Goal: Task Accomplishment & Management: Use online tool/utility

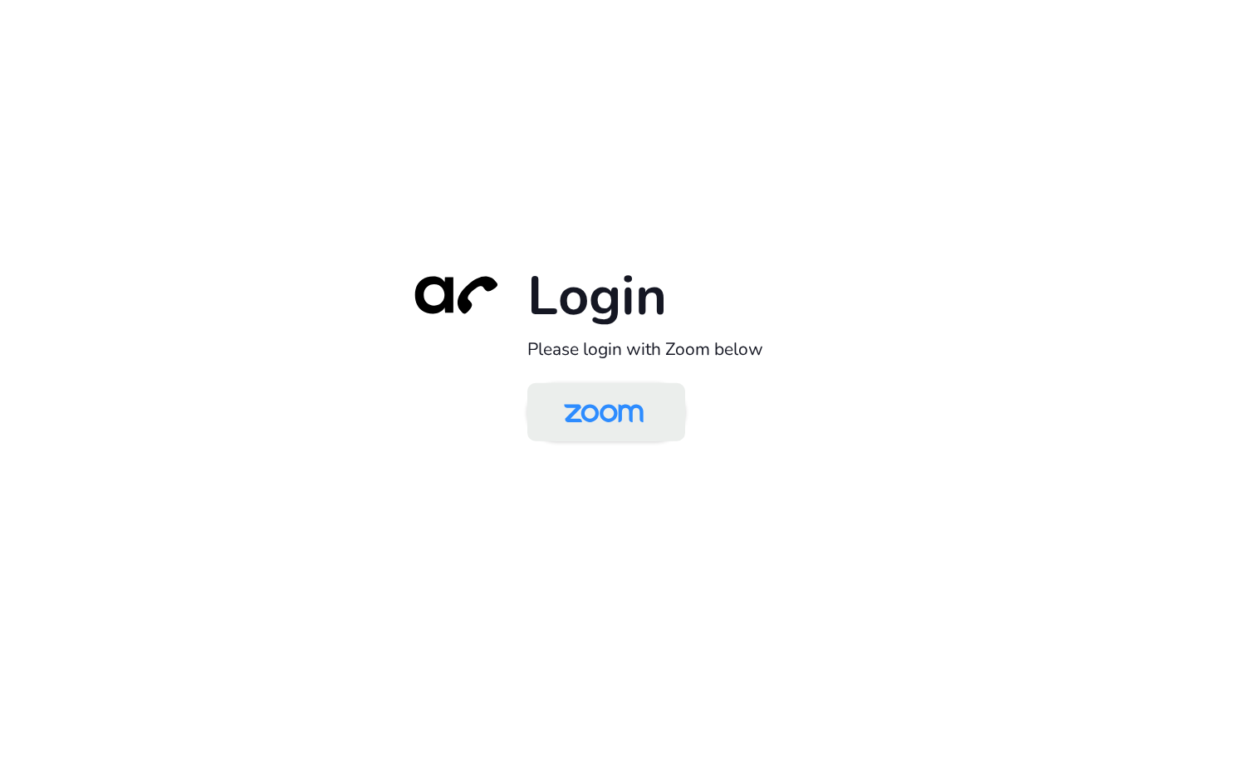
click at [582, 430] on img at bounding box center [604, 413] width 115 height 54
click at [605, 422] on img at bounding box center [604, 413] width 115 height 54
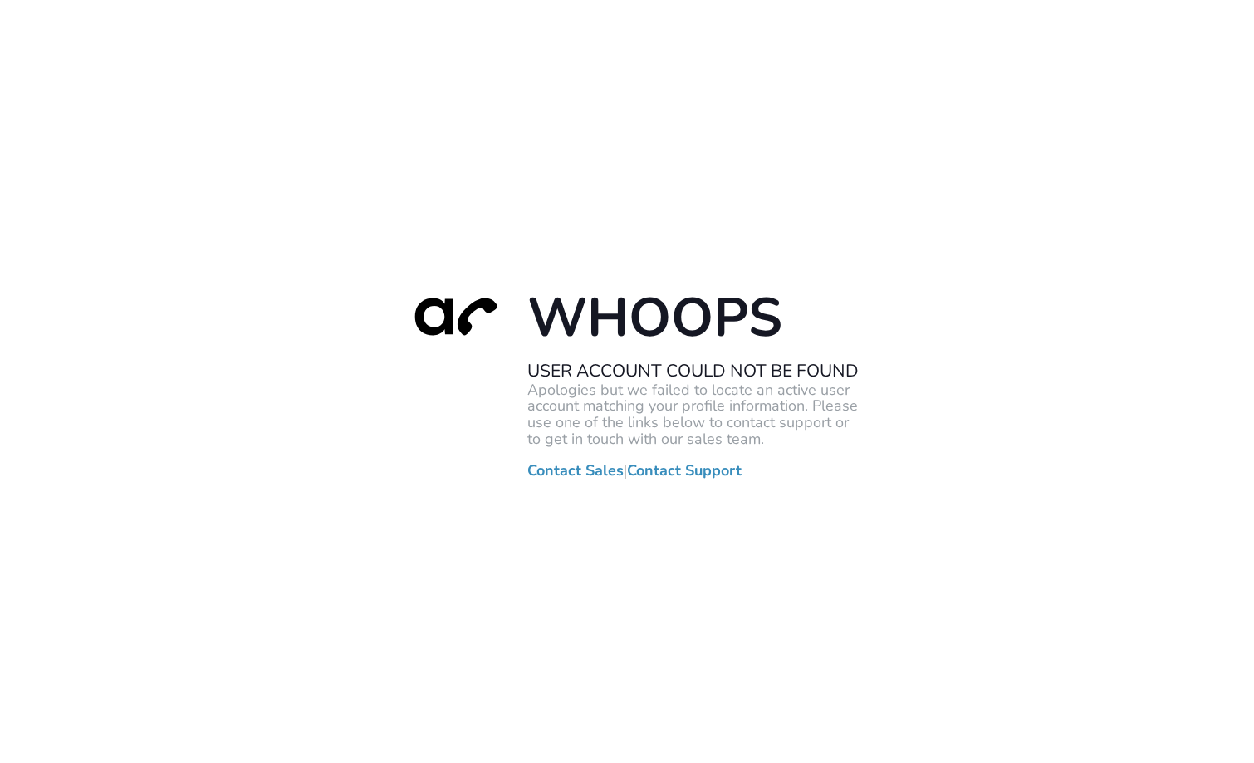
click at [342, 361] on div "Whoops User Account Could Not Be Found Apologies but we failed to locate an act…" at bounding box center [627, 381] width 1254 height 763
drag, startPoint x: 420, startPoint y: 244, endPoint x: 604, endPoint y: 26, distance: 285.4
click at [425, 240] on div "Whoops User Account Could Not Be Found Apologies but we failed to locate an act…" at bounding box center [627, 381] width 1254 height 763
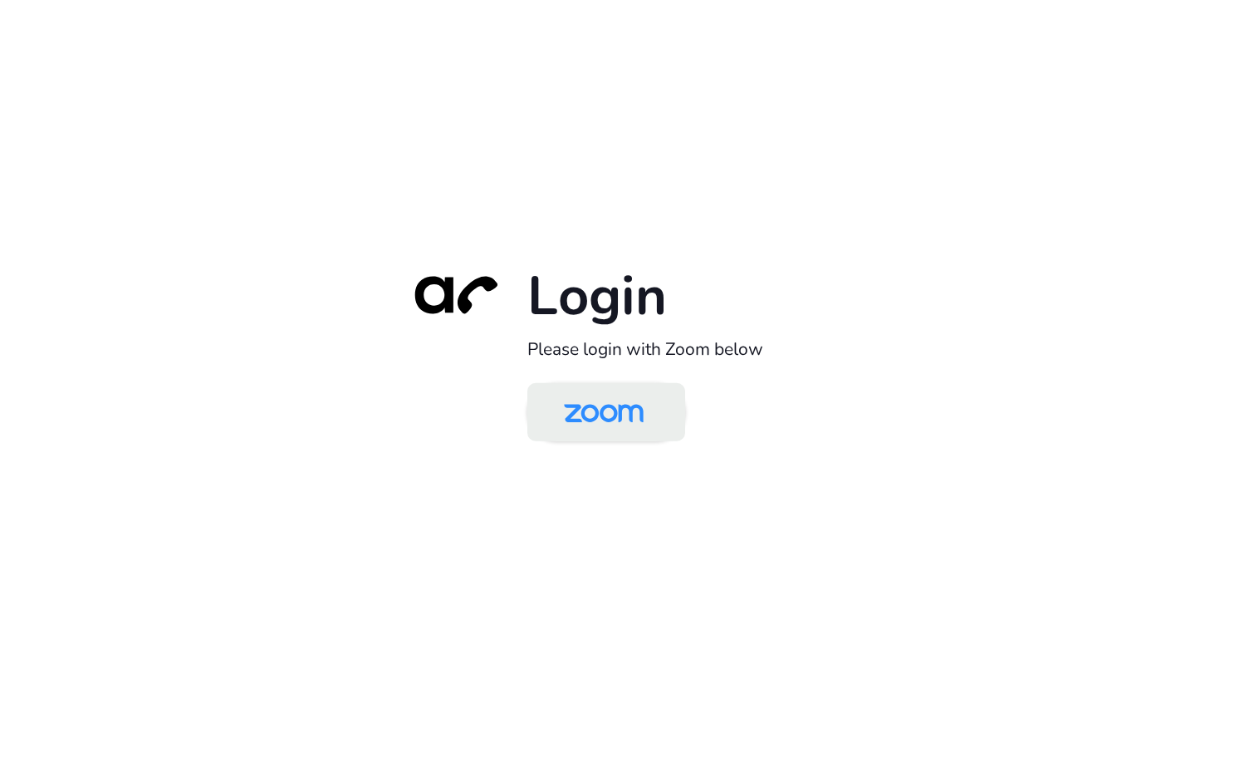
click at [629, 418] on img at bounding box center [604, 413] width 115 height 54
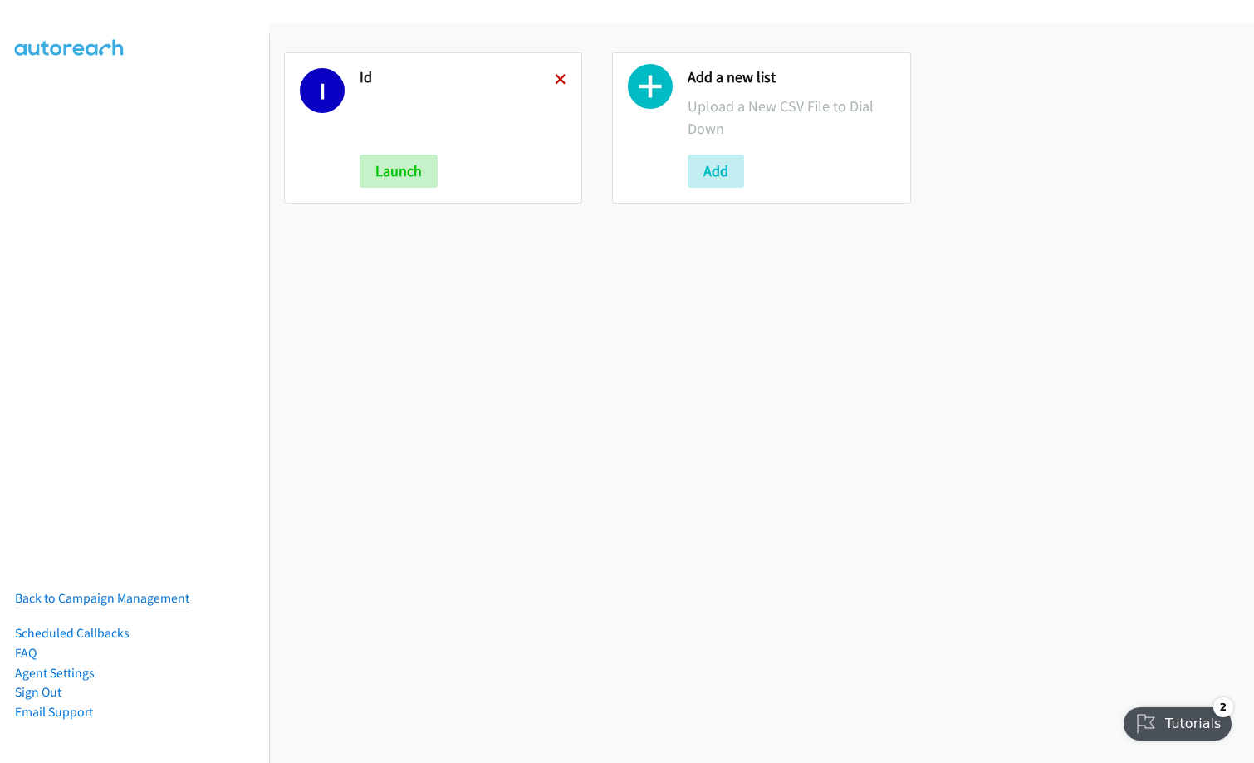
click at [555, 80] on icon at bounding box center [561, 81] width 12 height 12
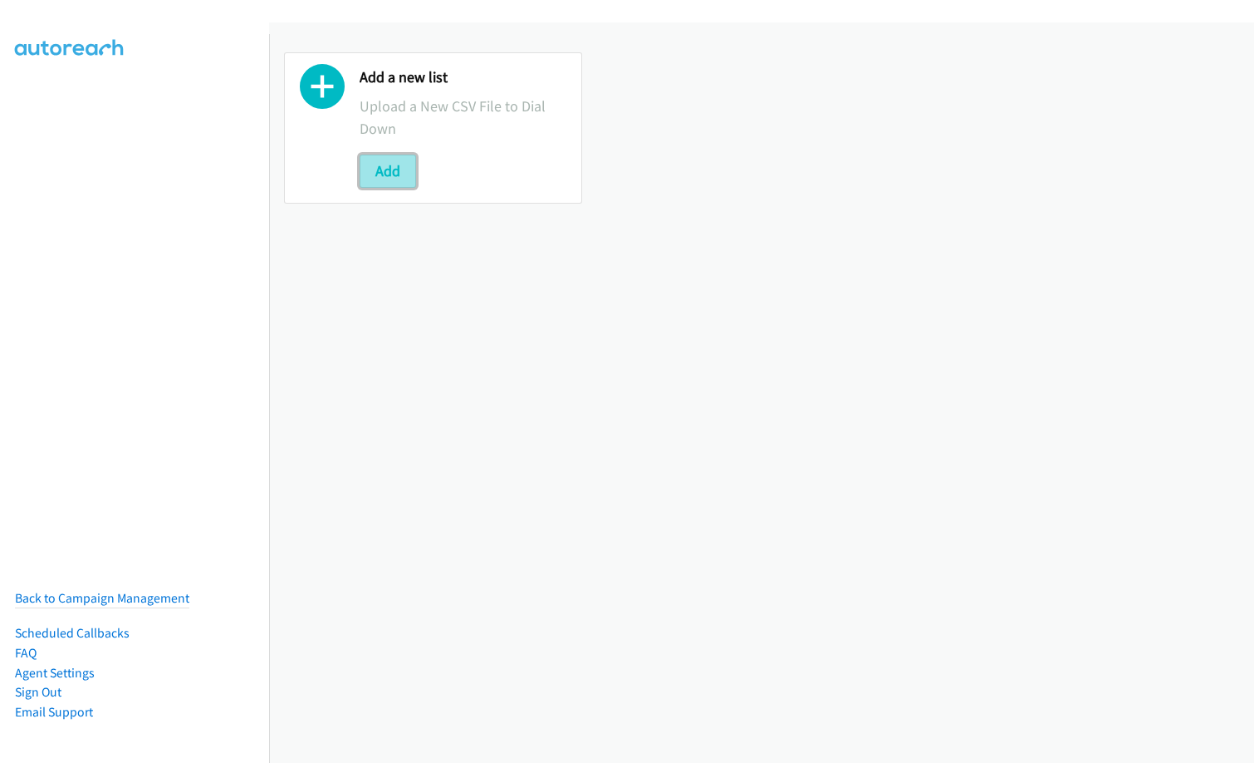
click at [385, 169] on button "Add" at bounding box center [388, 171] width 56 height 33
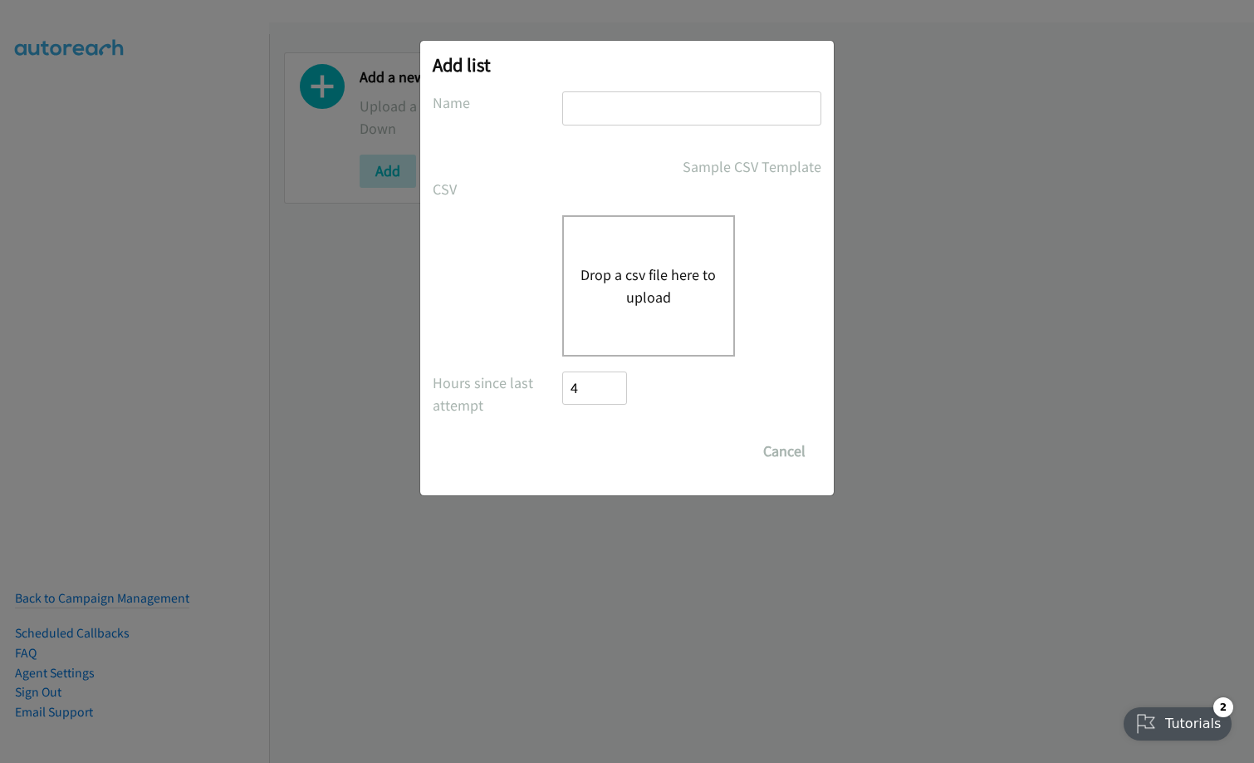
click at [655, 111] on input "text" at bounding box center [691, 108] width 259 height 34
type input "VN"
click at [602, 242] on div "Drop a csv file here to upload" at bounding box center [648, 285] width 173 height 141
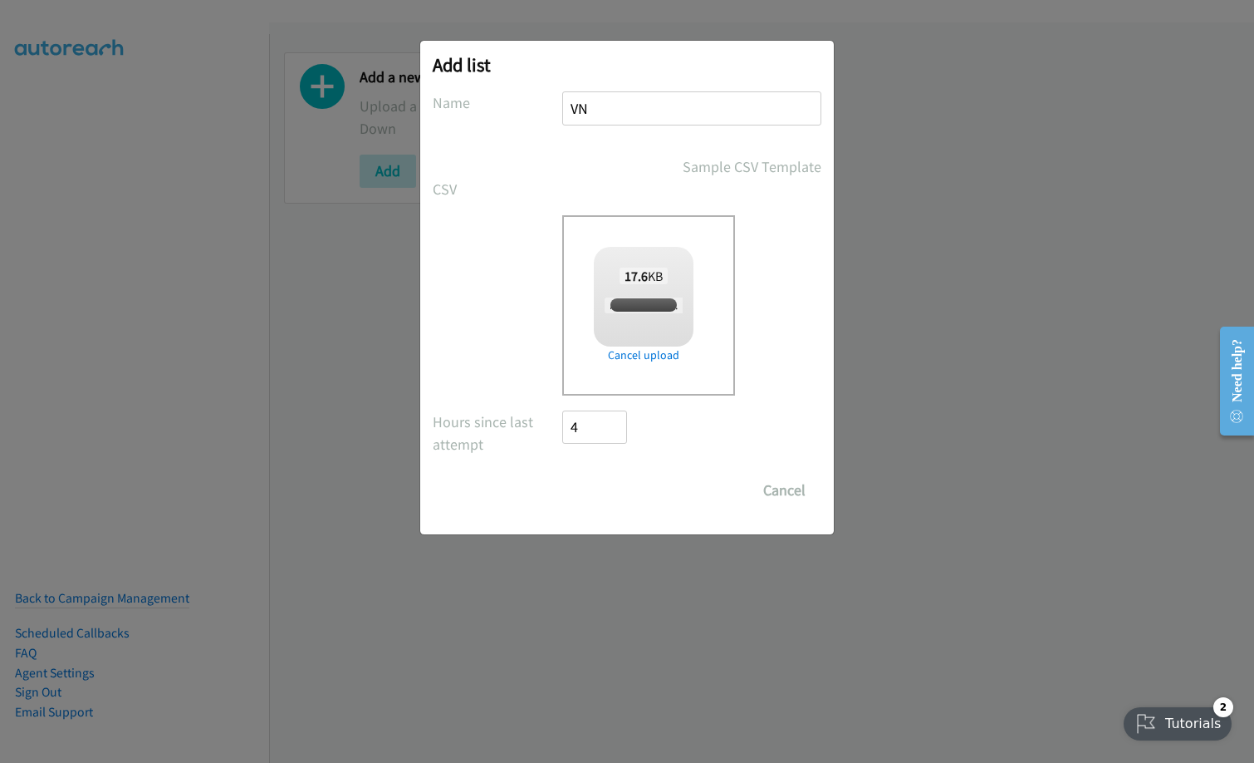
checkbox input "true"
click at [601, 489] on input "Save List" at bounding box center [605, 490] width 87 height 33
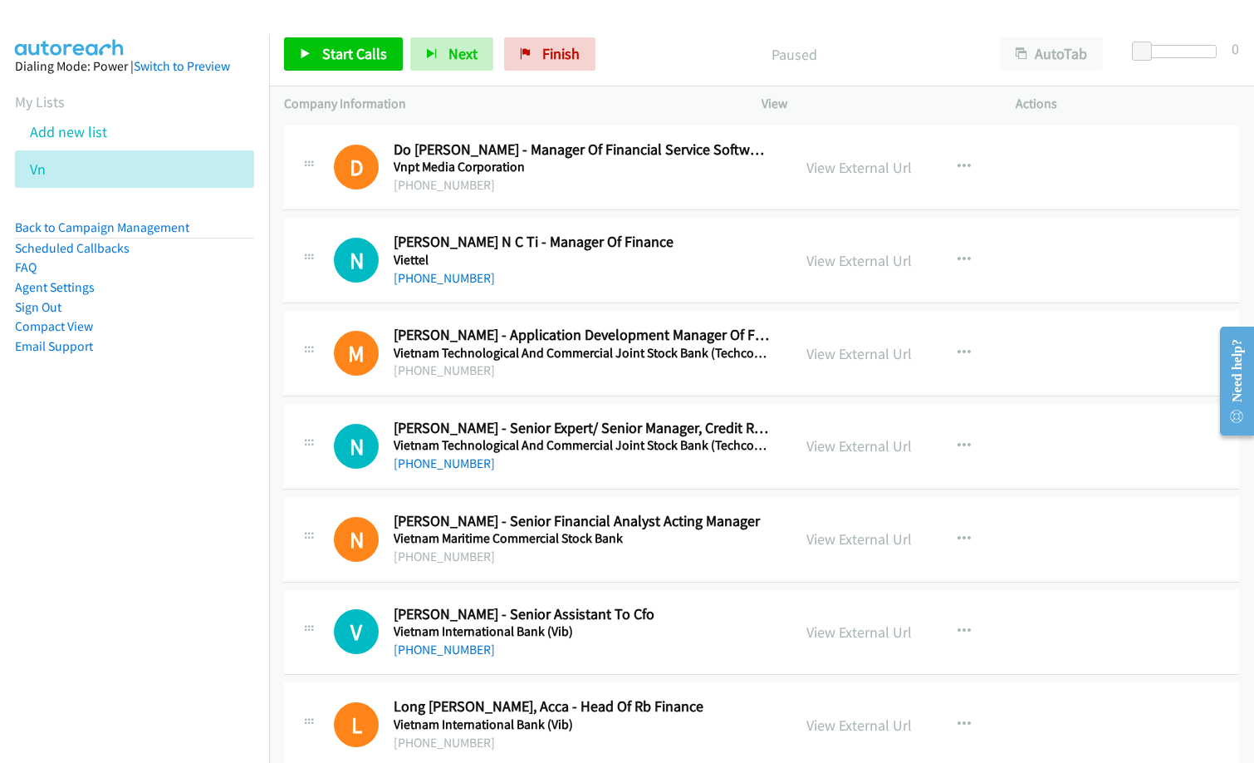
drag, startPoint x: 58, startPoint y: 508, endPoint x: 267, endPoint y: 235, distance: 343.1
click at [61, 507] on nav "Dialing Mode: Power | Switch to Preview My Lists Add new list Vn Back to Campai…" at bounding box center [135, 415] width 270 height 763
click at [341, 53] on span "Start Calls" at bounding box center [354, 53] width 65 height 19
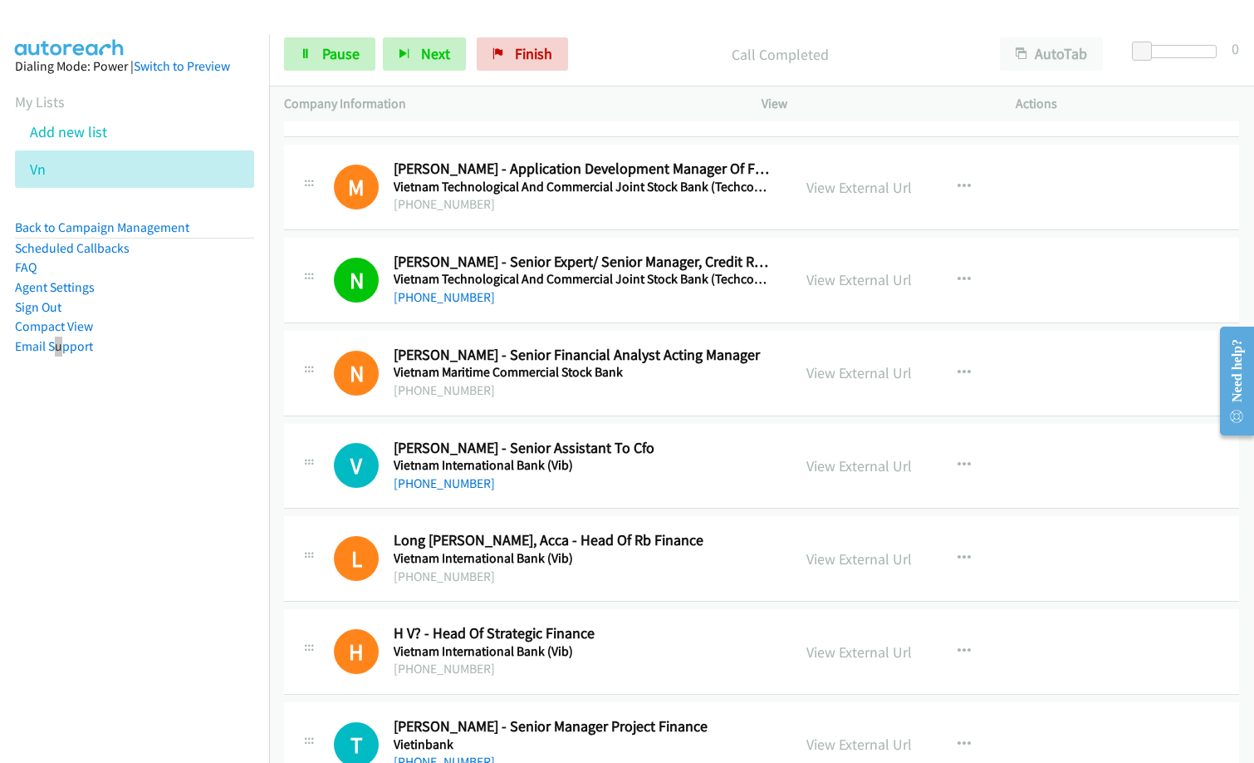
scroll to position [249, 0]
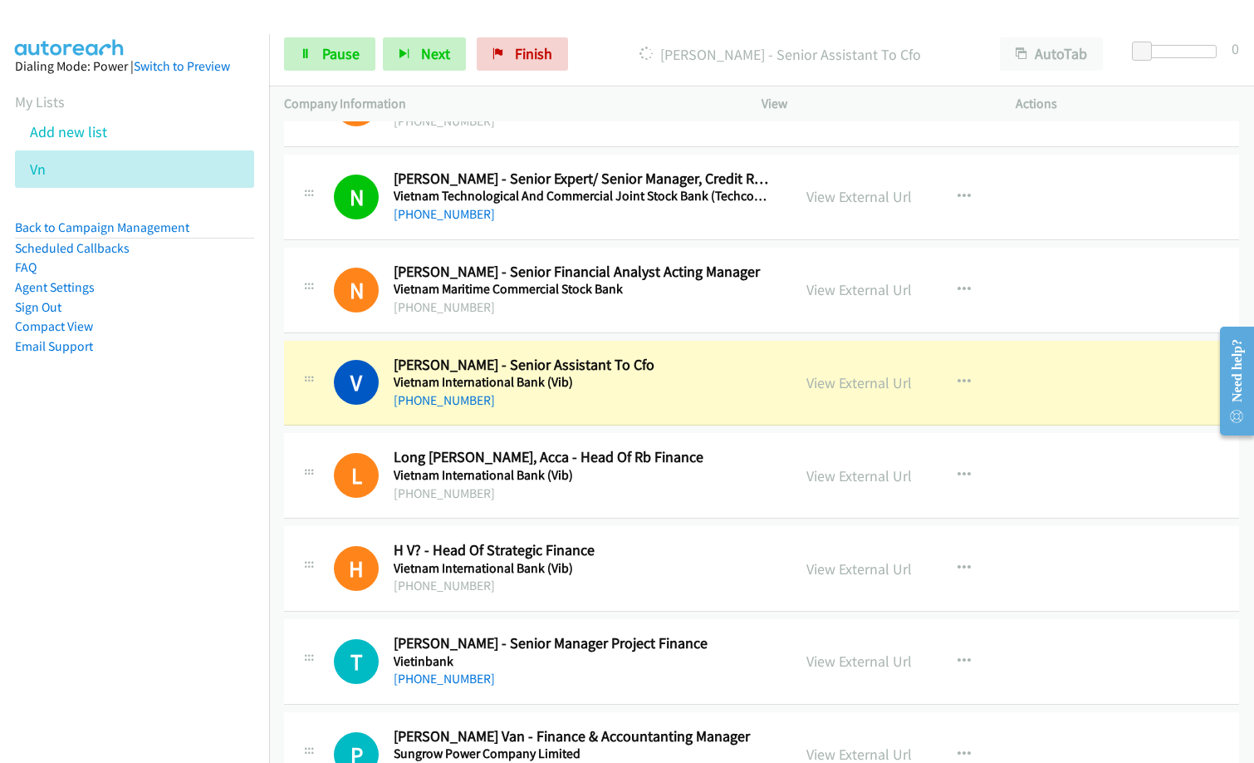
click at [193, 575] on nav "Dialing Mode: Power | Switch to Preview My Lists Add new list Vn Back to Campai…" at bounding box center [135, 415] width 270 height 763
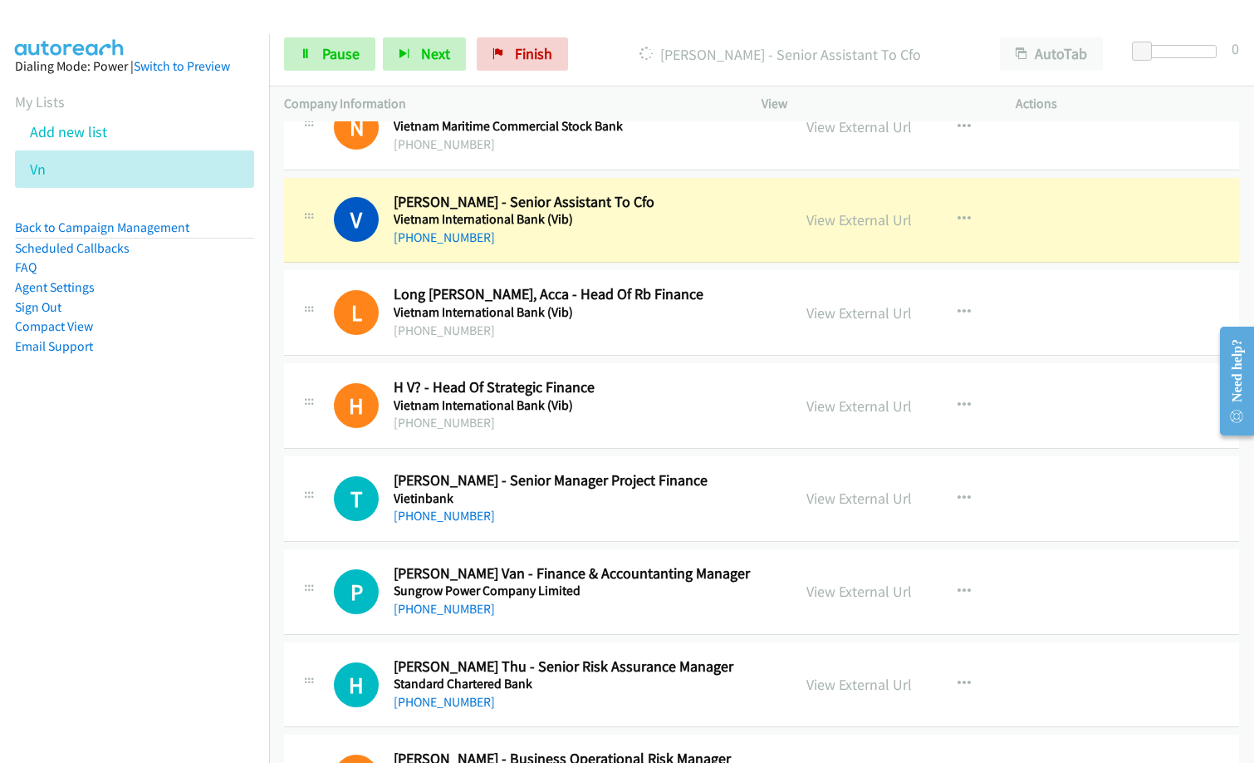
scroll to position [415, 0]
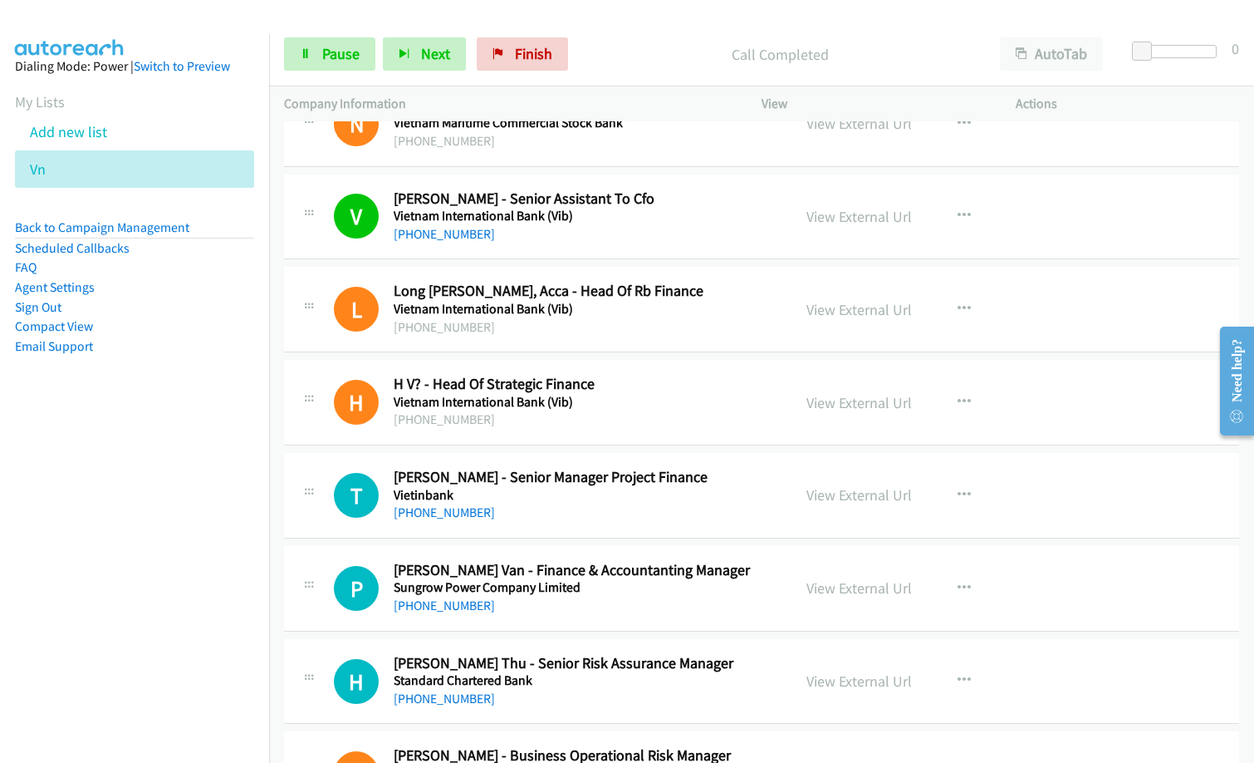
click at [594, 418] on div "[PHONE_NUMBER]" at bounding box center [582, 420] width 377 height 20
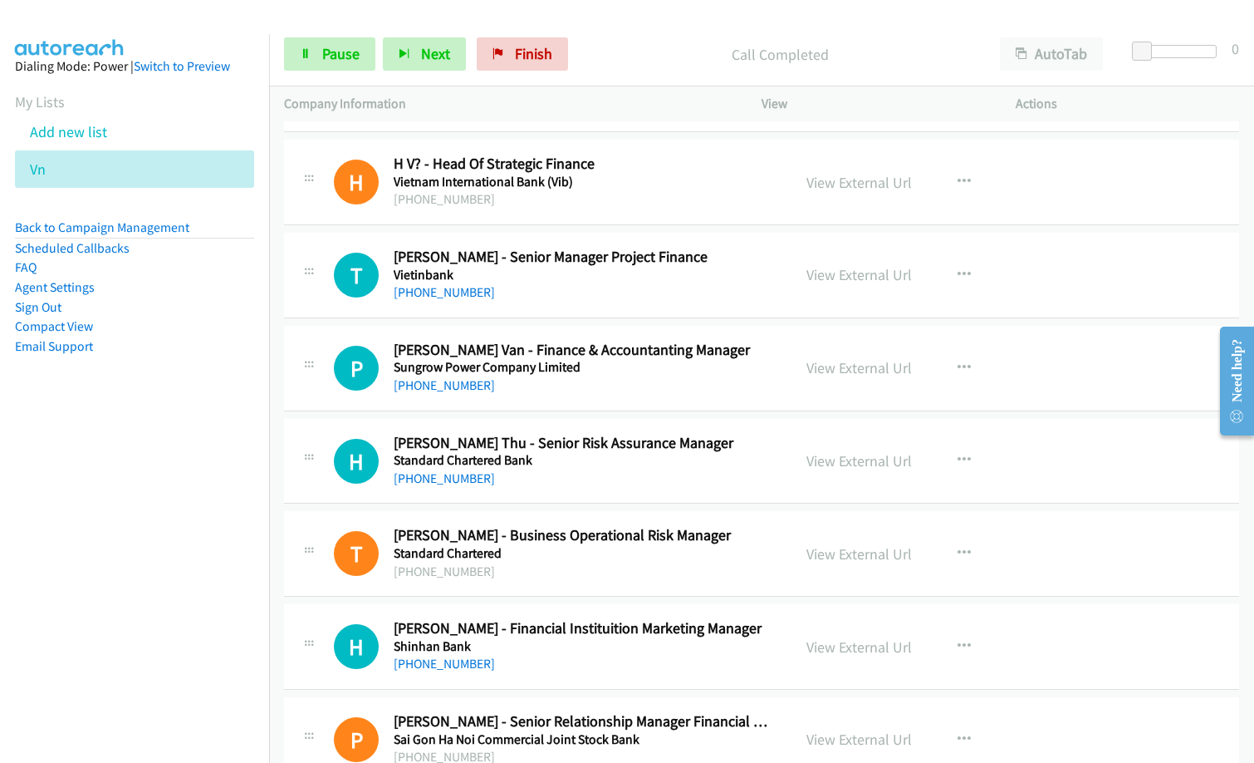
scroll to position [665, 0]
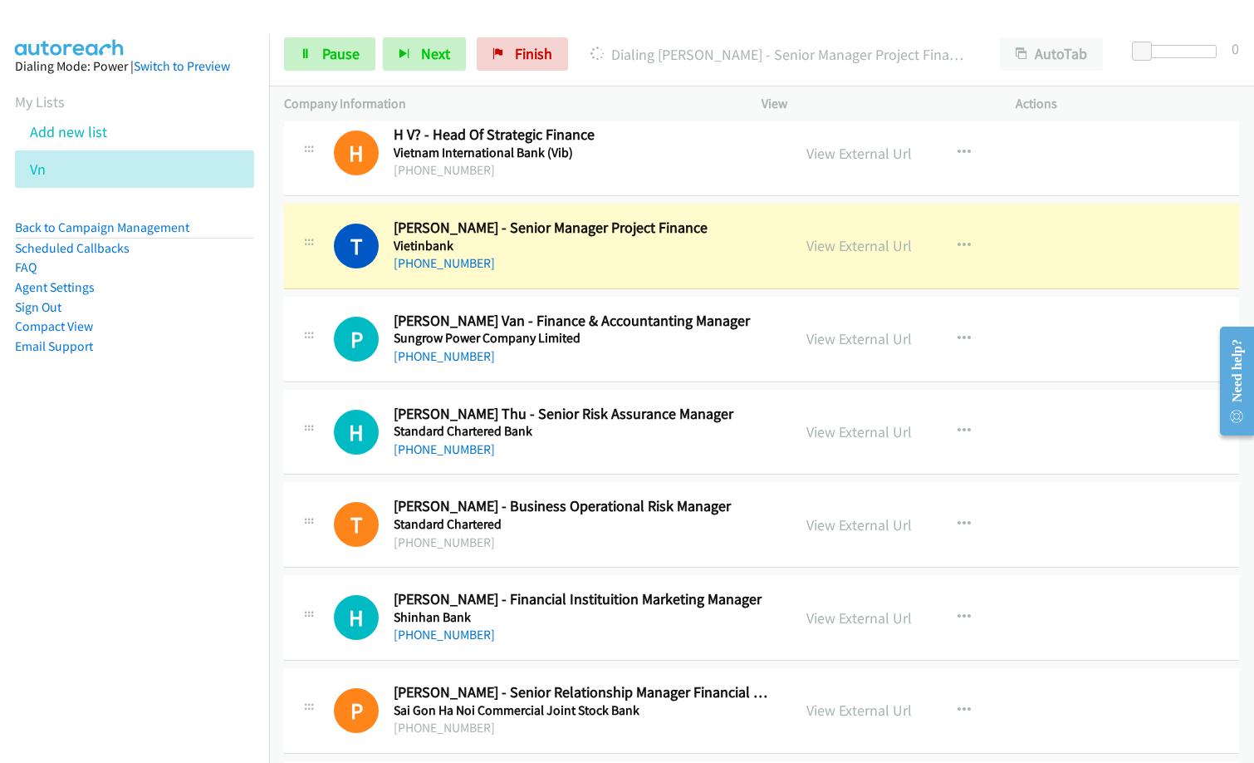
click at [574, 447] on div "[PHONE_NUMBER]" at bounding box center [582, 449] width 377 height 20
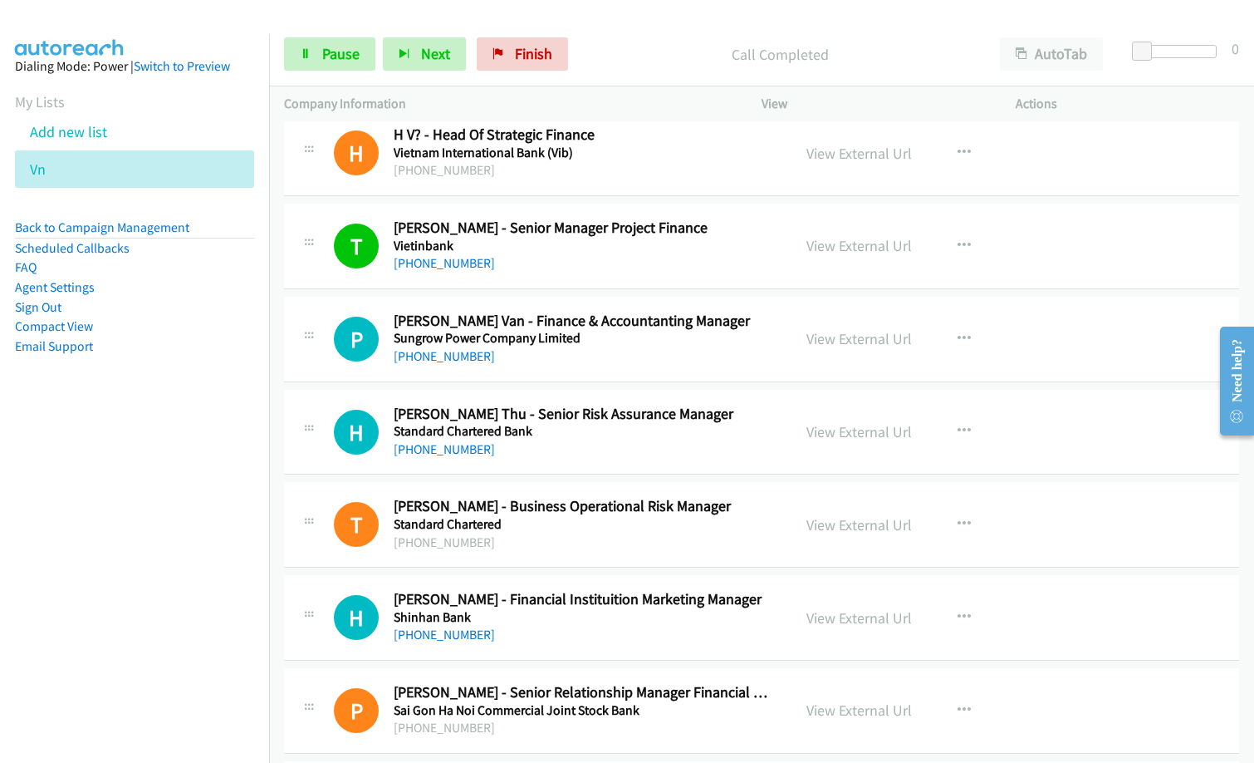
click at [601, 262] on div "[PHONE_NUMBER]" at bounding box center [582, 263] width 377 height 20
click at [873, 243] on link "View External Url" at bounding box center [860, 245] width 106 height 19
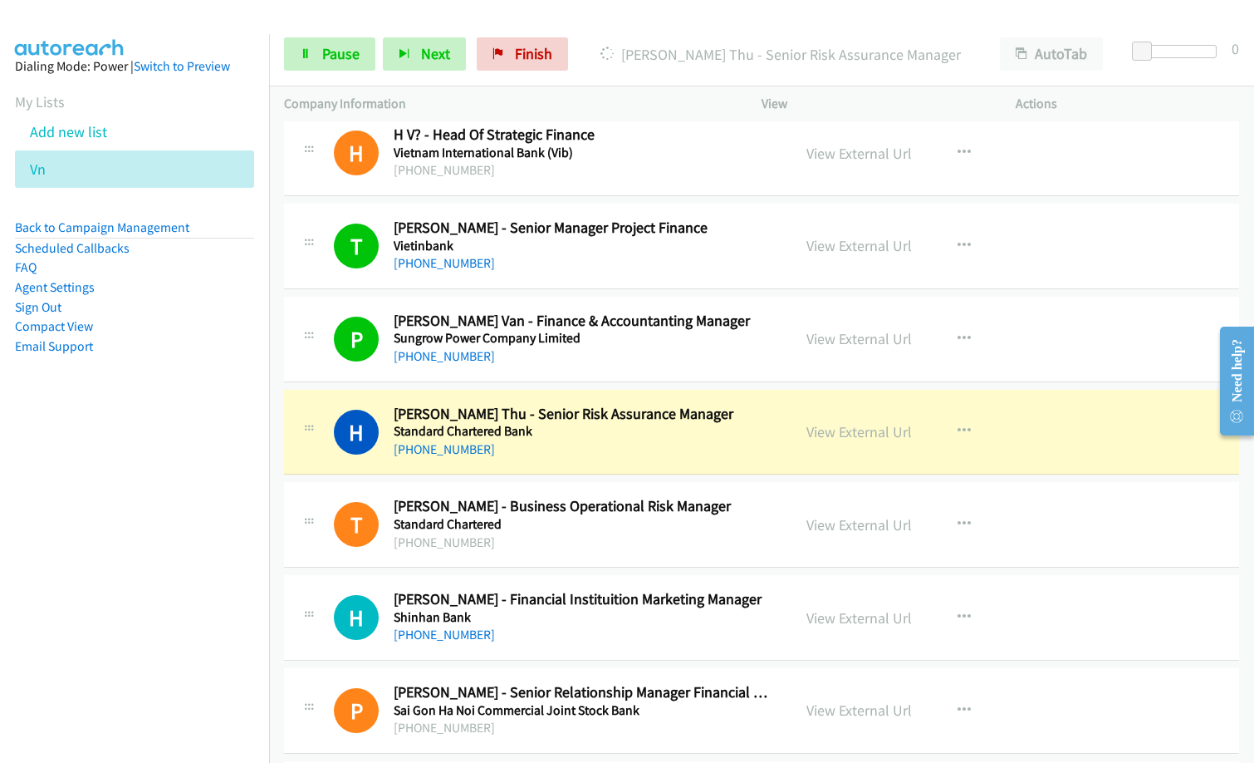
scroll to position [831, 0]
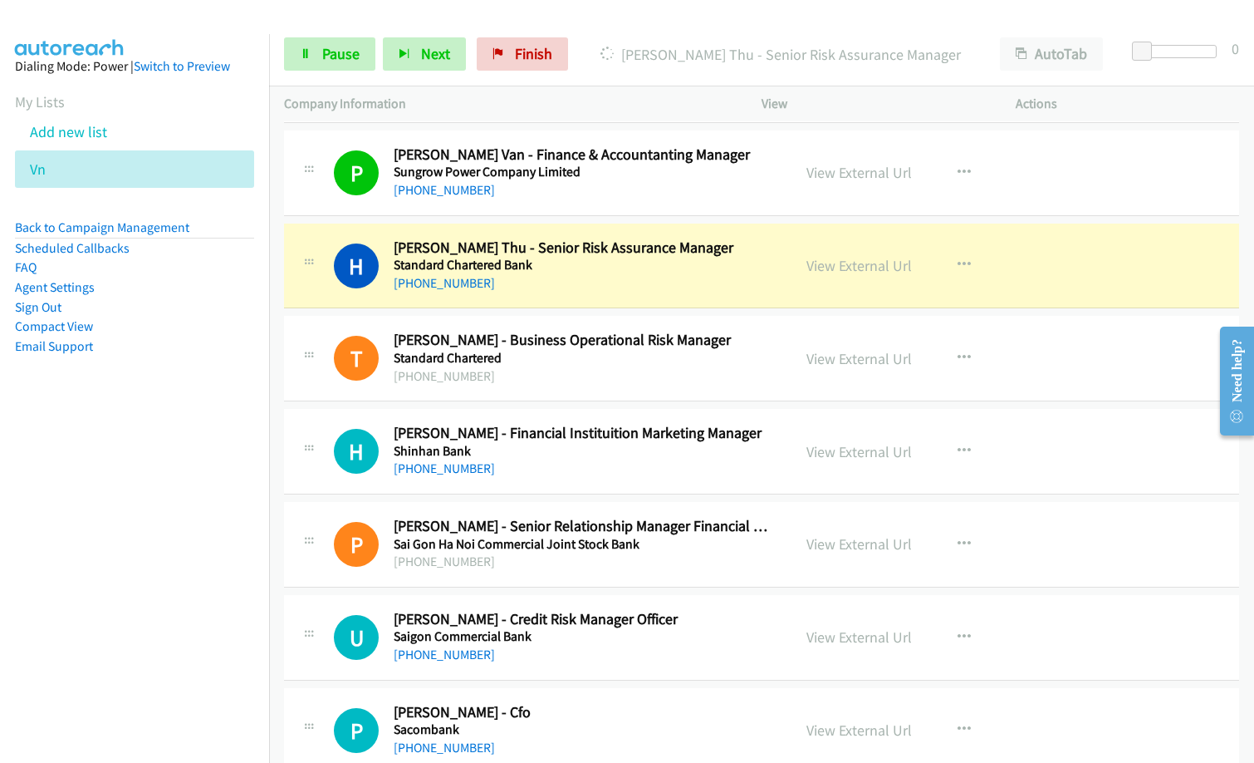
click at [567, 288] on div "[PHONE_NUMBER]" at bounding box center [582, 283] width 377 height 20
click at [616, 408] on td "H Callback Scheduled [PERSON_NAME] - Financial Instituition Marketing Manager S…" at bounding box center [761, 451] width 985 height 93
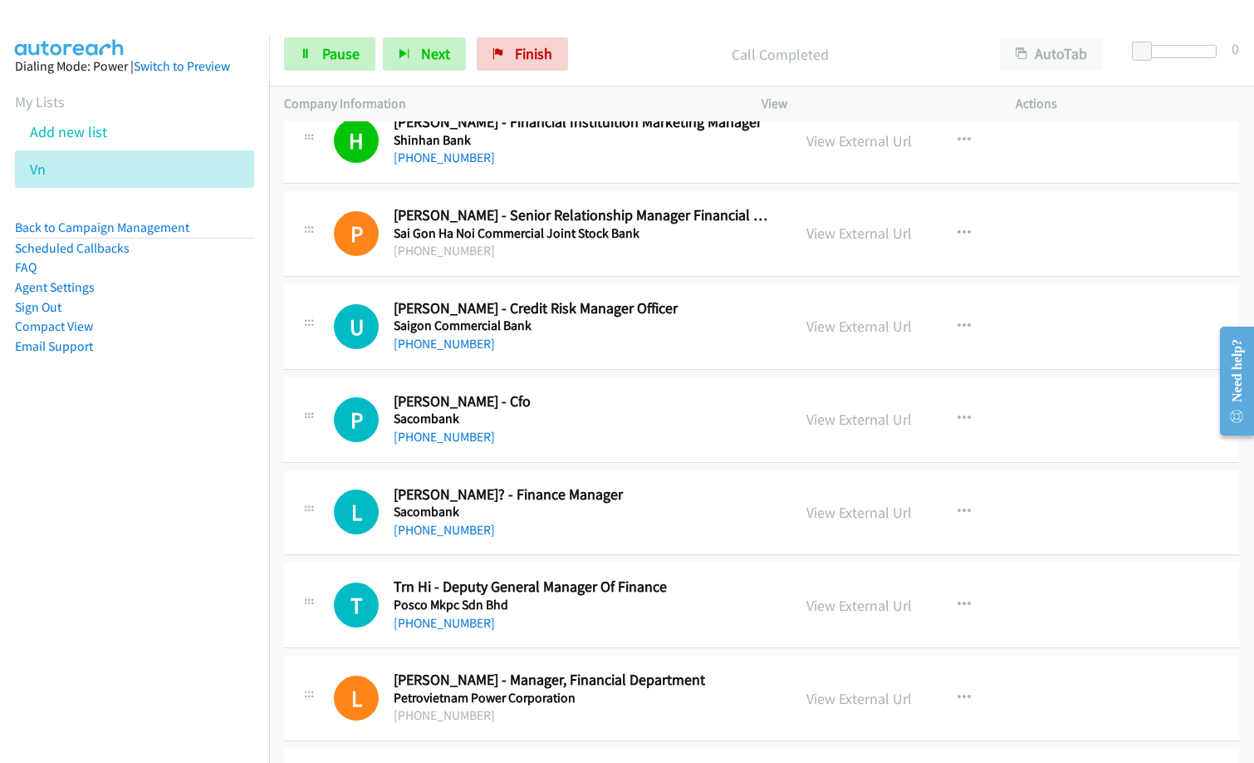
scroll to position [1163, 0]
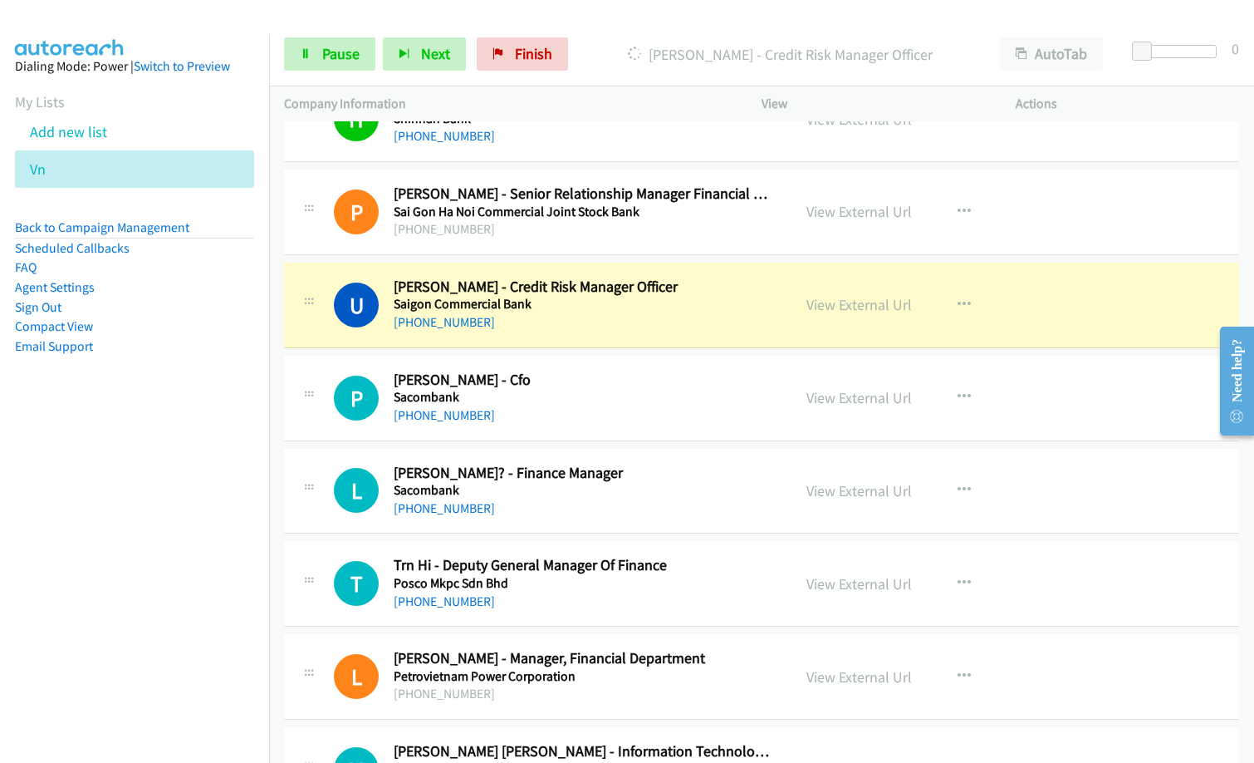
click at [122, 454] on nav "Dialing Mode: Power | Switch to Preview My Lists Add new list Vn Back to Campai…" at bounding box center [135, 415] width 270 height 763
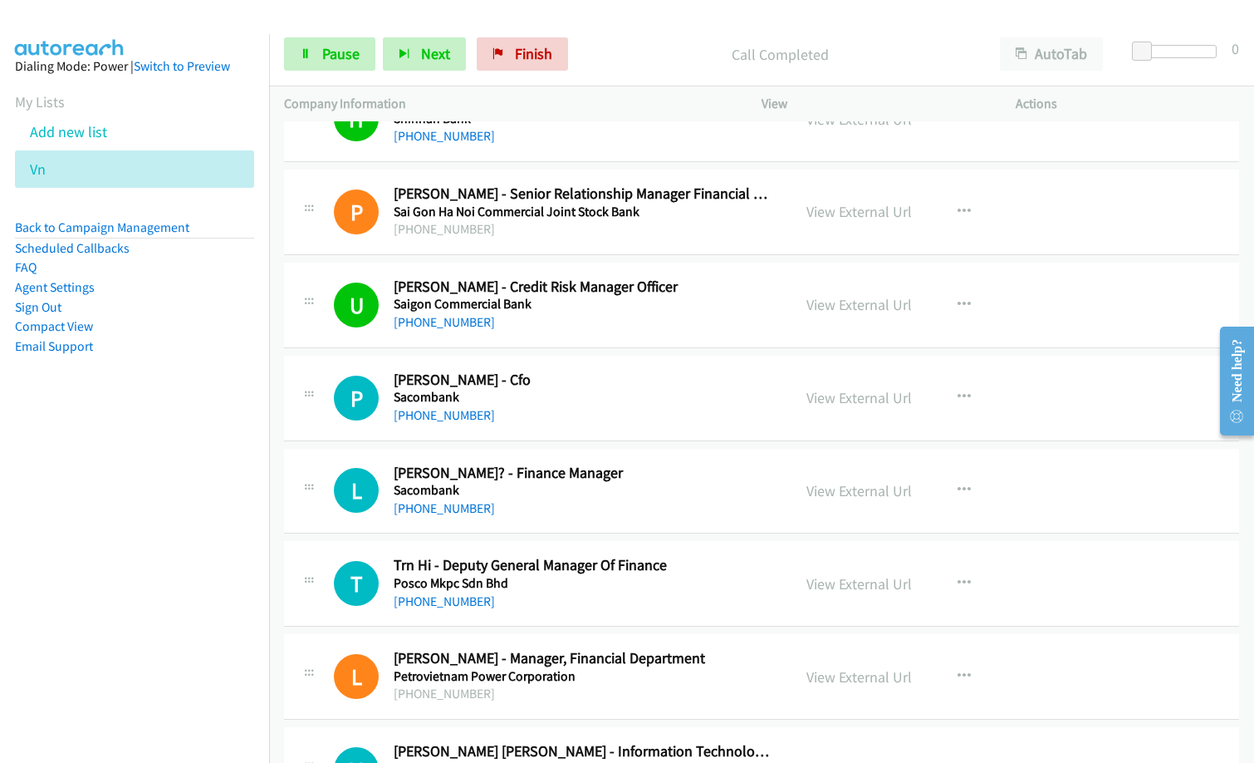
click at [580, 319] on div "[PHONE_NUMBER]" at bounding box center [582, 322] width 377 height 20
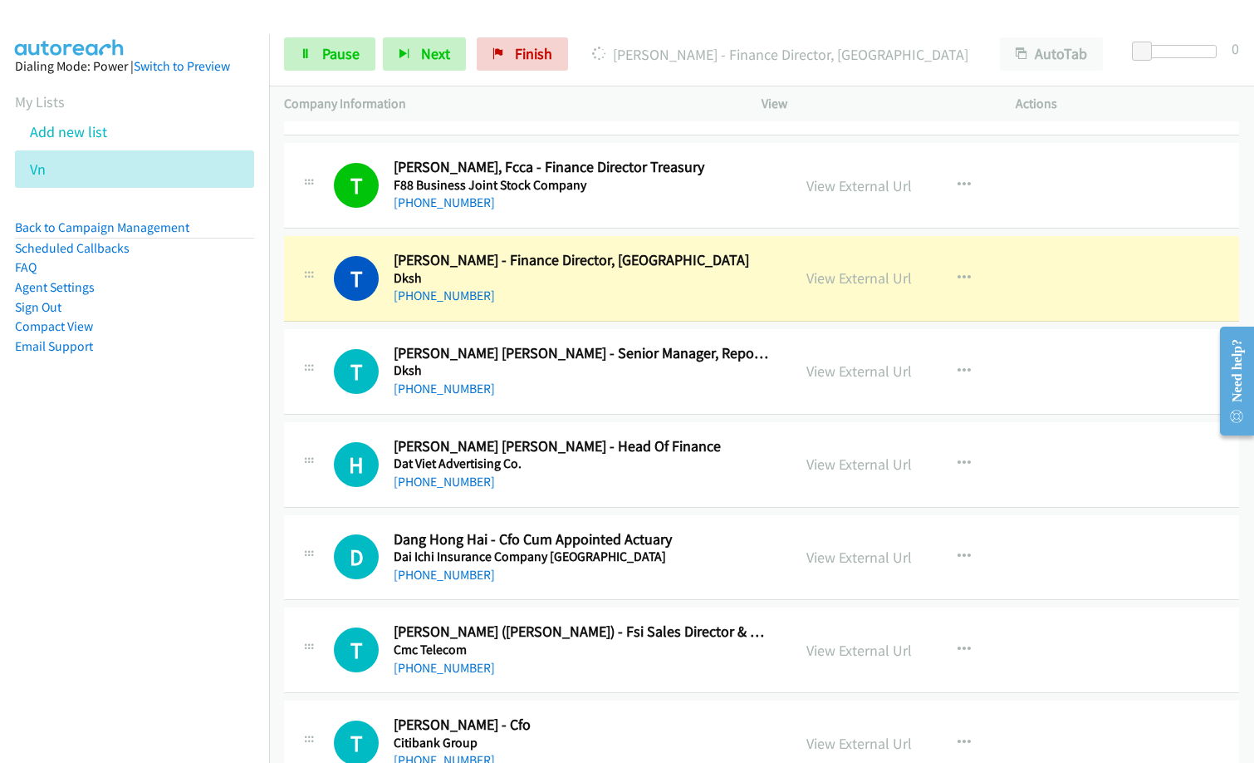
scroll to position [2575, 0]
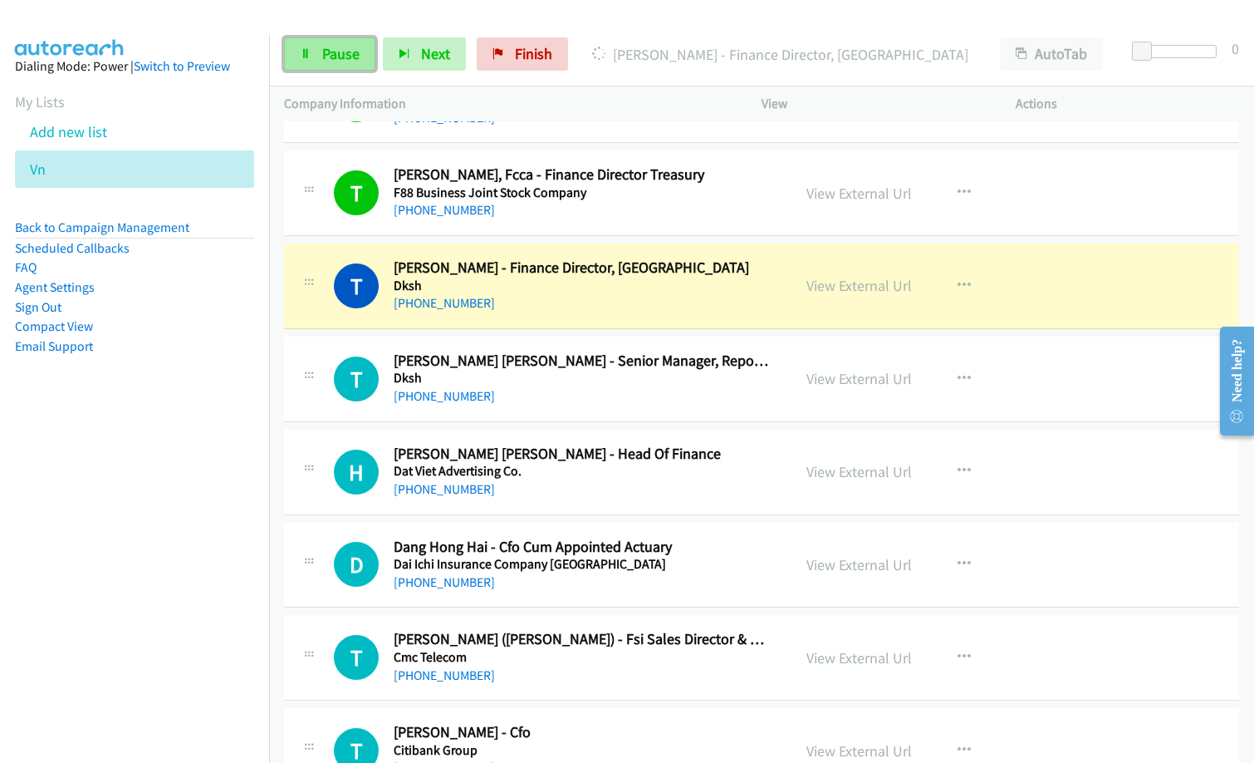
click at [328, 47] on span "Pause" at bounding box center [340, 53] width 37 height 19
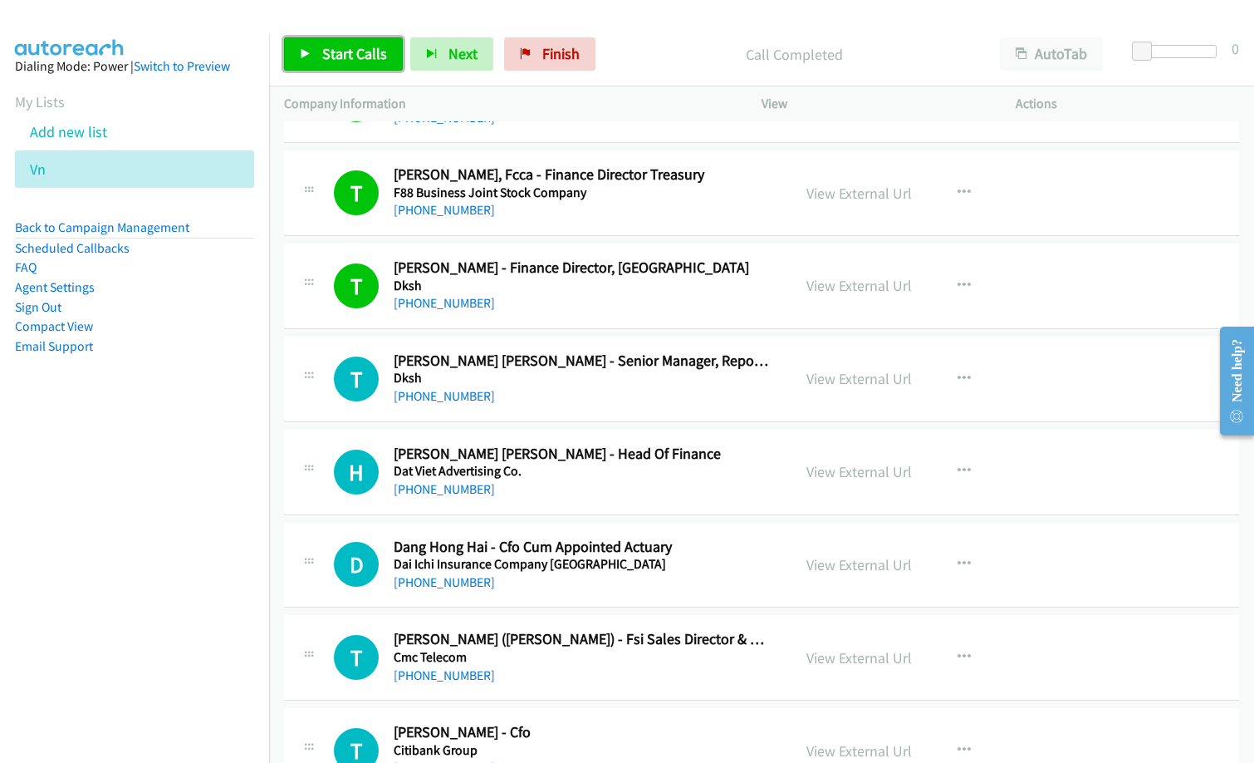
click at [326, 51] on span "Start Calls" at bounding box center [354, 53] width 65 height 19
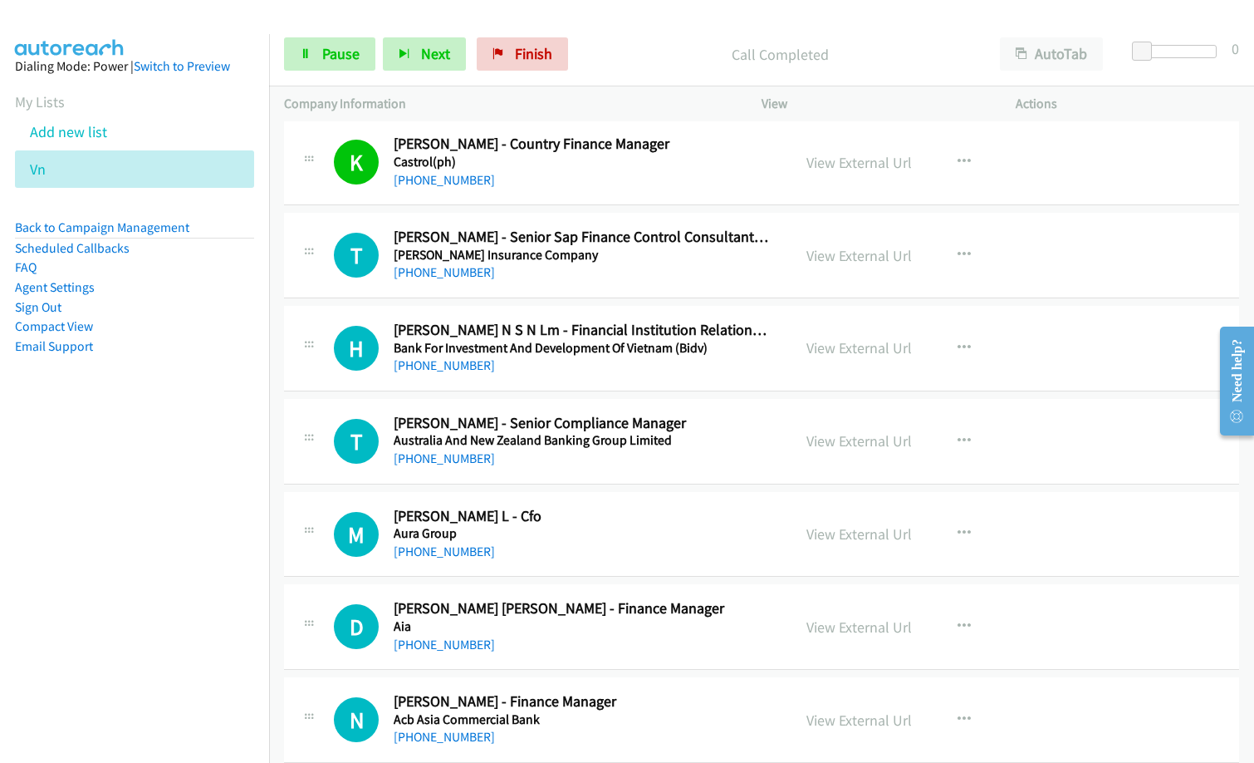
scroll to position [3560, 0]
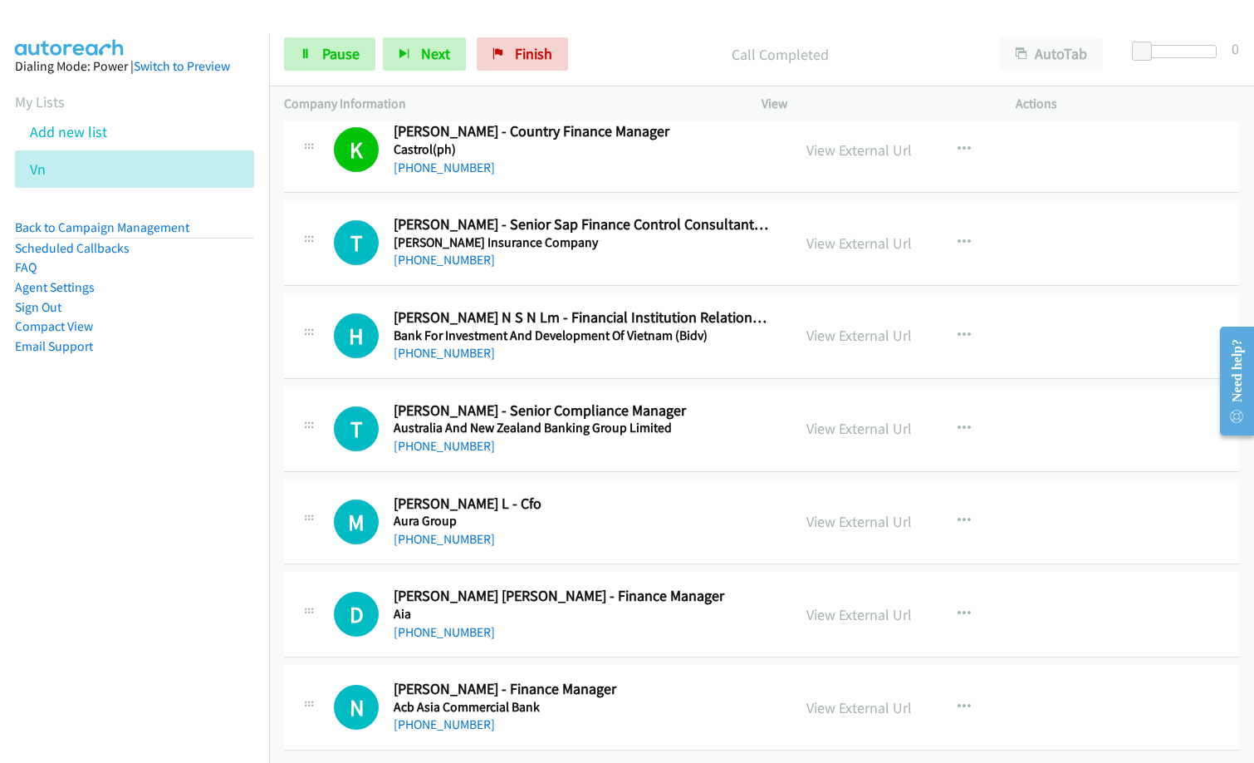
click at [81, 618] on nav "Dialing Mode: Power | Switch to Preview My Lists Add new list Vn Back to Campai…" at bounding box center [135, 415] width 270 height 763
click at [104, 638] on nav "Dialing Mode: Power | Switch to Preview My Lists Add new list Vn Back to Campai…" at bounding box center [135, 415] width 270 height 763
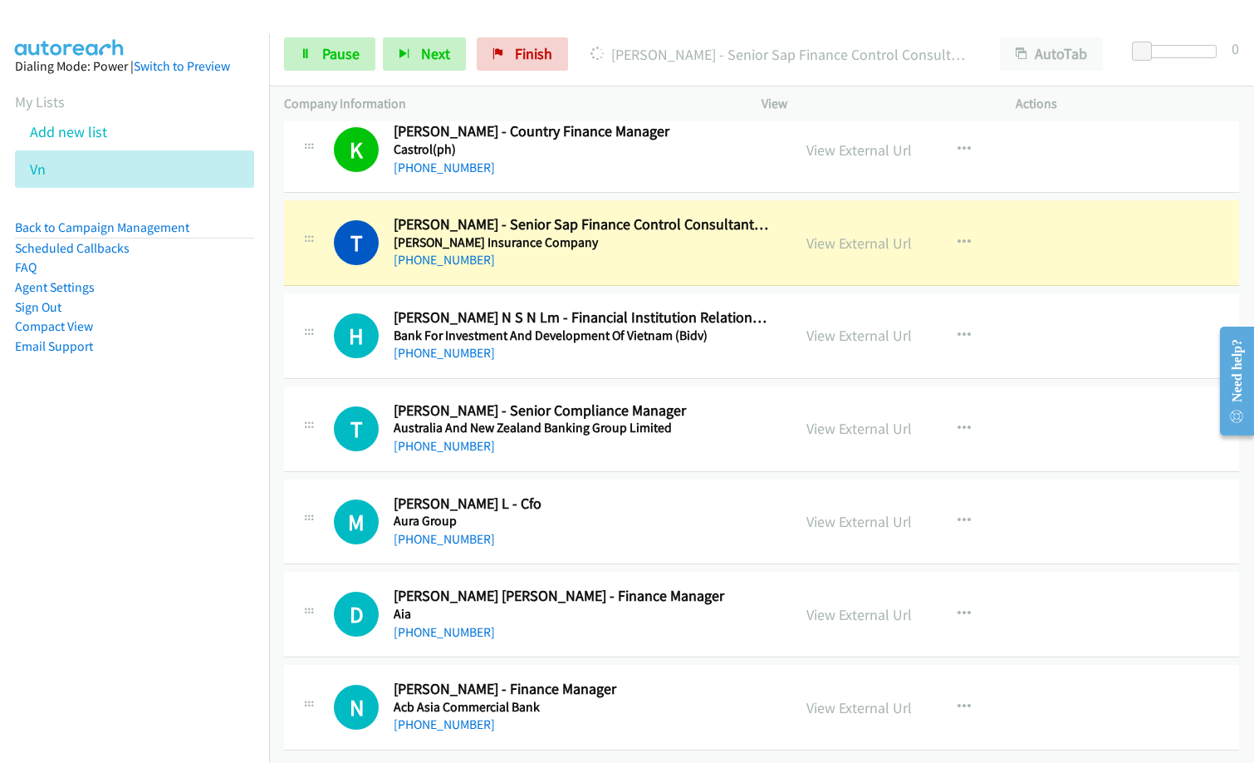
click at [114, 567] on nav "Dialing Mode: Power | Switch to Preview My Lists Add new list Vn Back to Campai…" at bounding box center [135, 415] width 270 height 763
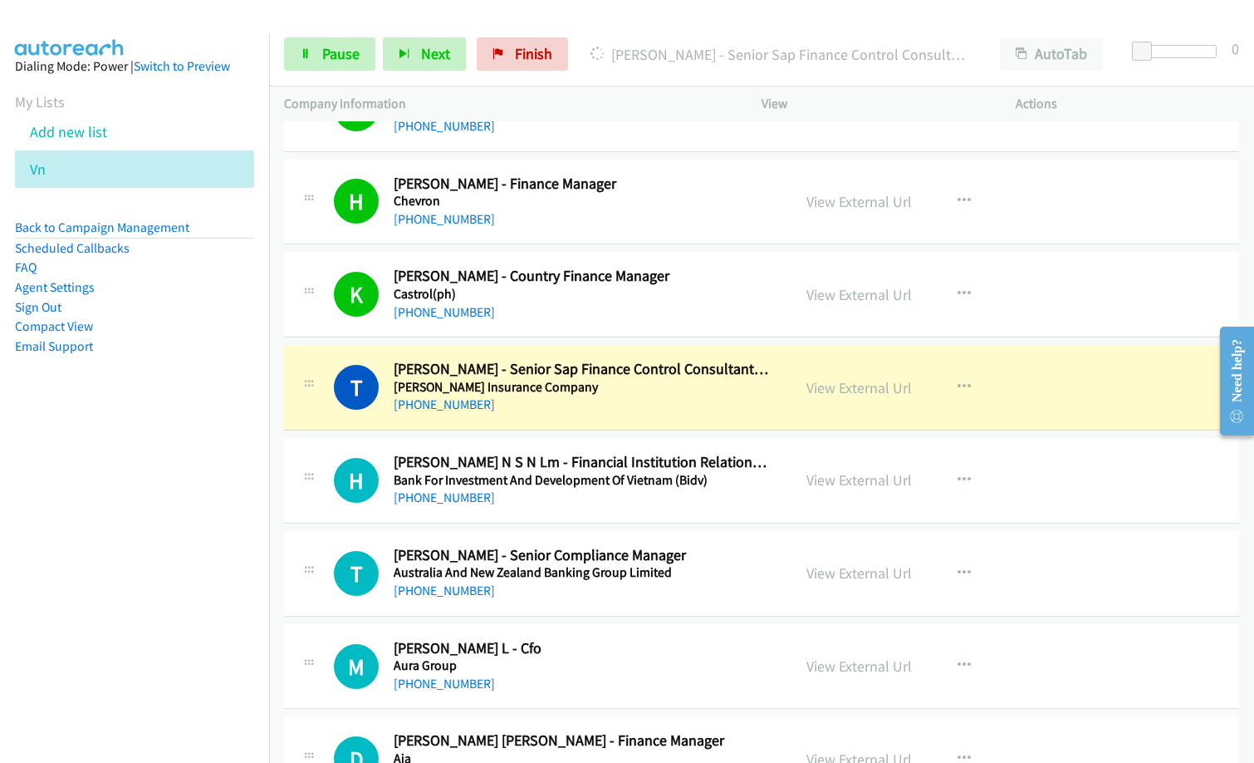
scroll to position [3394, 0]
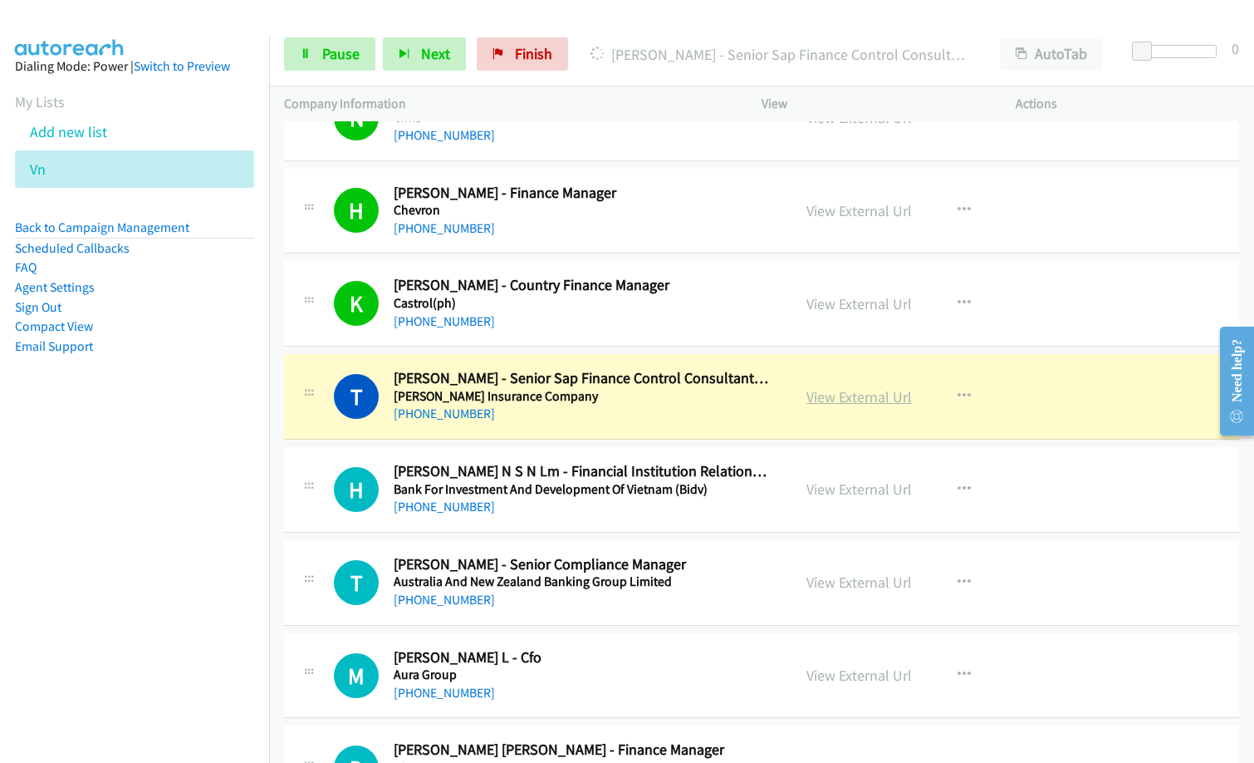
click at [891, 405] on link "View External Url" at bounding box center [860, 396] width 106 height 19
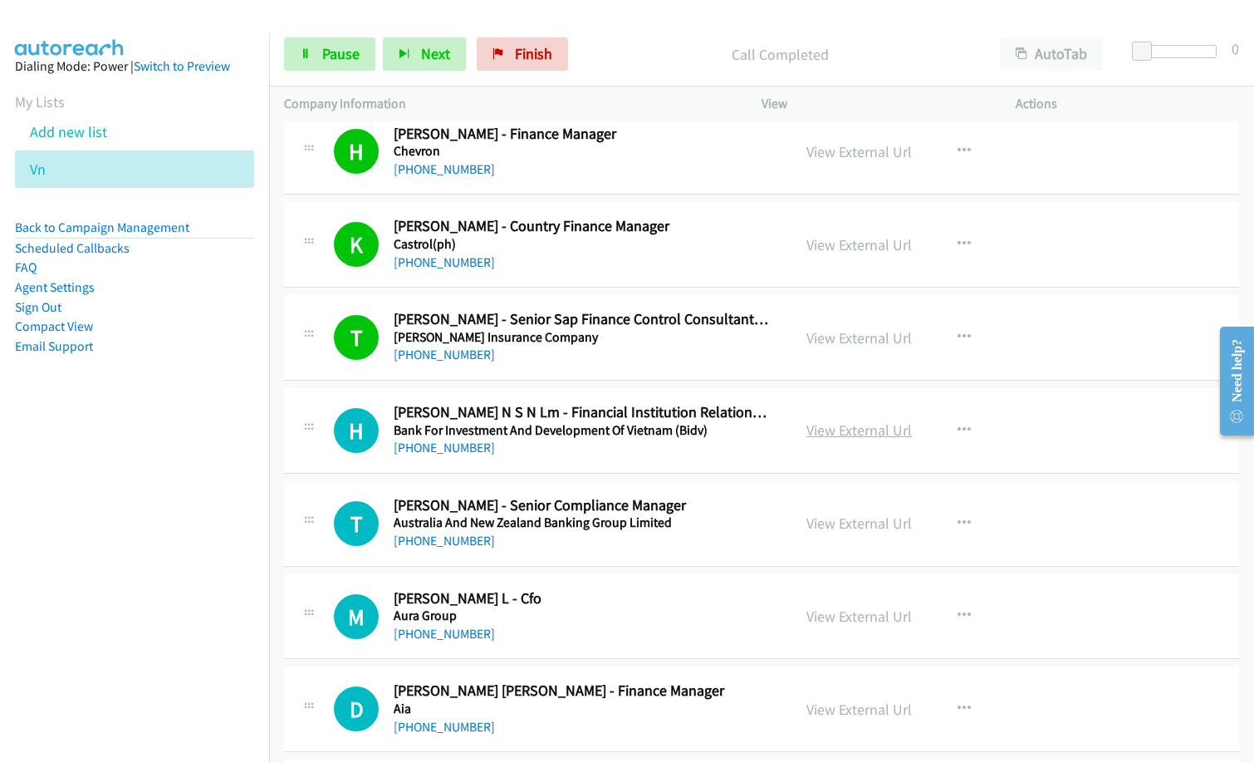
scroll to position [3560, 0]
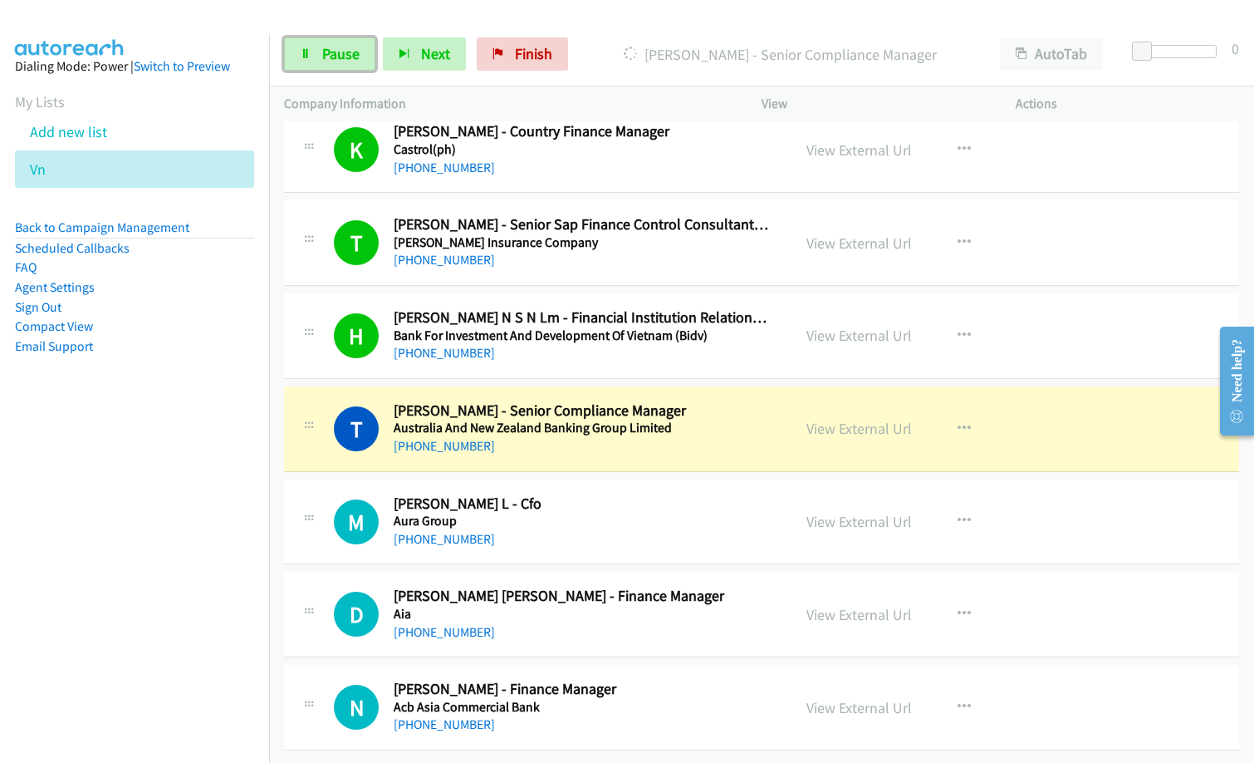
drag, startPoint x: 335, startPoint y: 63, endPoint x: 342, endPoint y: 73, distance: 12.5
click at [335, 63] on link "Pause" at bounding box center [329, 53] width 91 height 33
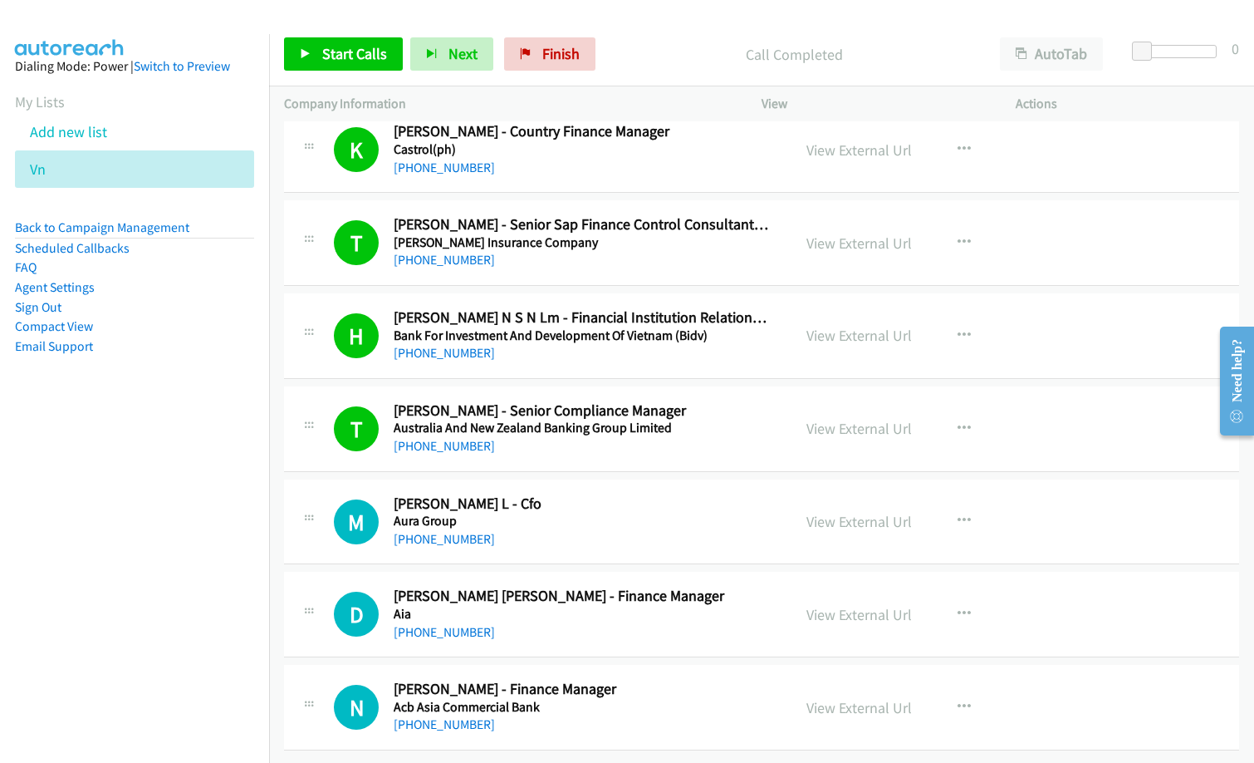
drag, startPoint x: 513, startPoint y: 440, endPoint x: 555, endPoint y: 438, distance: 42.4
click at [513, 440] on div "[PHONE_NUMBER]" at bounding box center [582, 446] width 377 height 20
click at [869, 419] on link "View External Url" at bounding box center [860, 428] width 106 height 19
click at [360, 60] on span "Start Calls" at bounding box center [354, 53] width 65 height 19
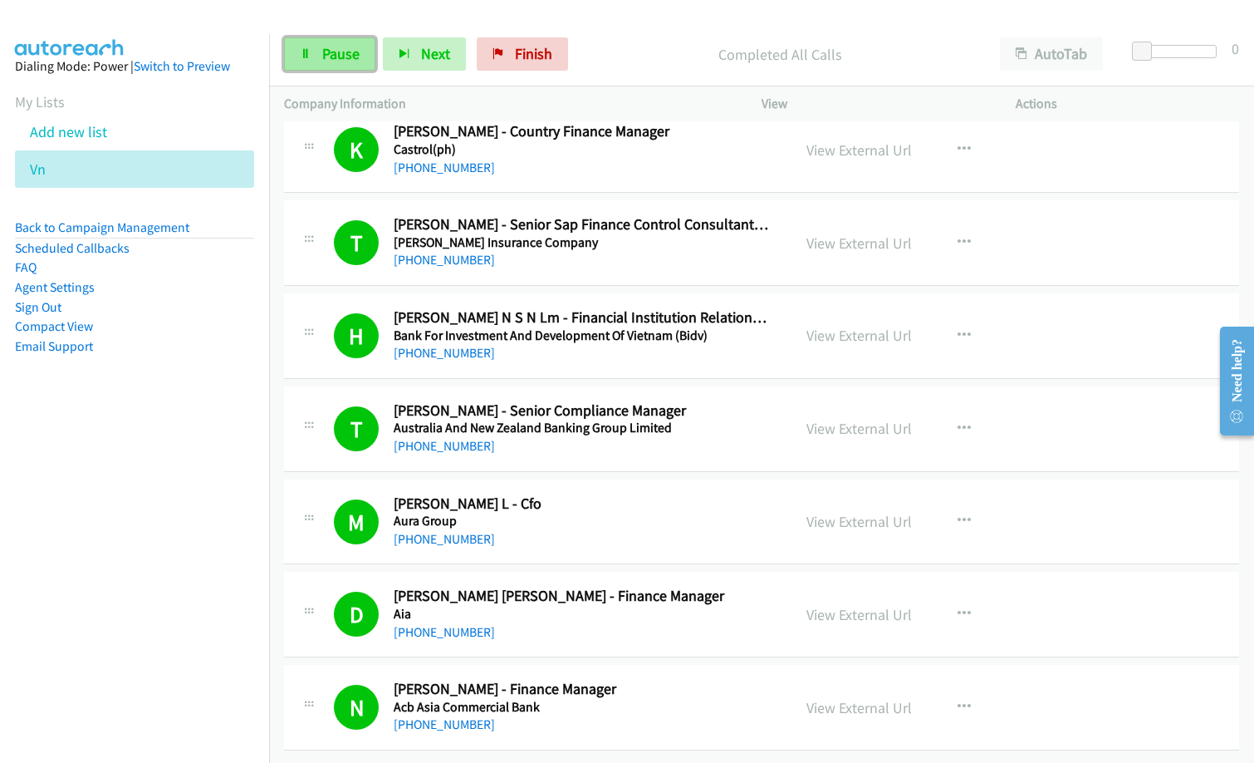
click at [346, 56] on span "Pause" at bounding box center [340, 53] width 37 height 19
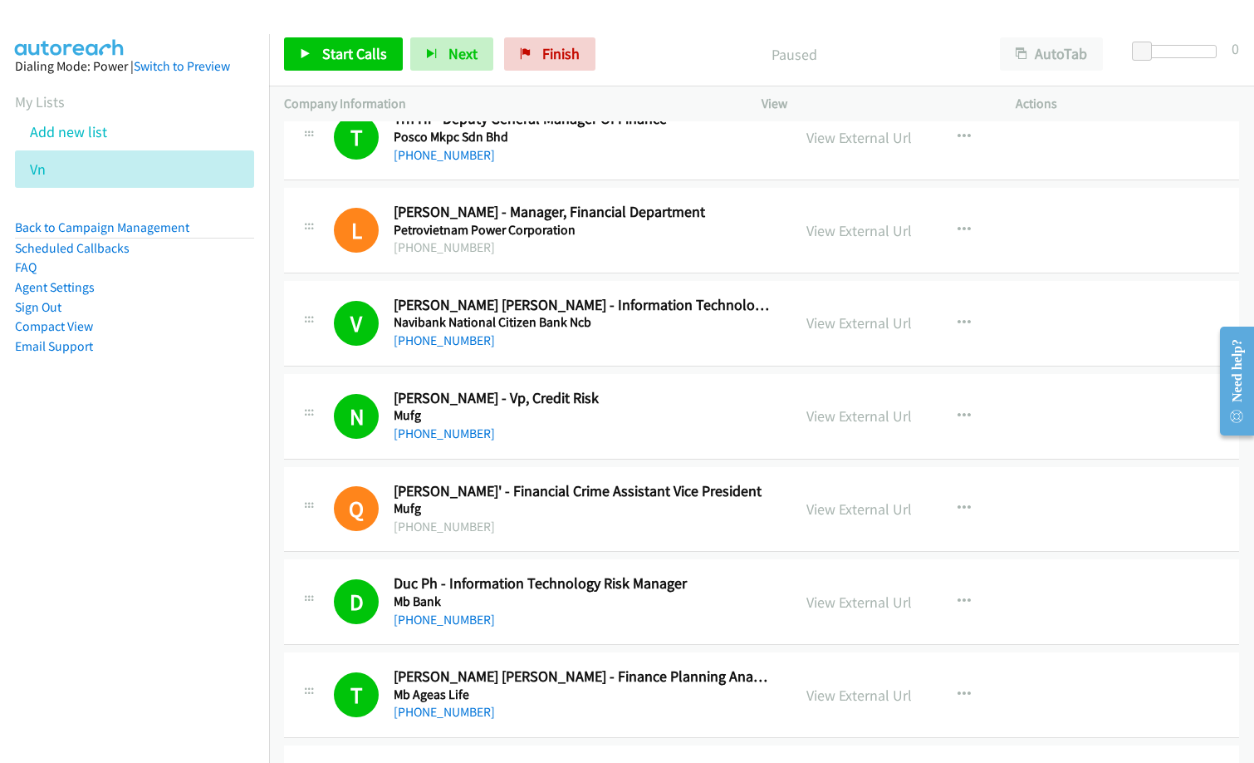
scroll to position [1483, 0]
